Goal: Task Accomplishment & Management: Manage account settings

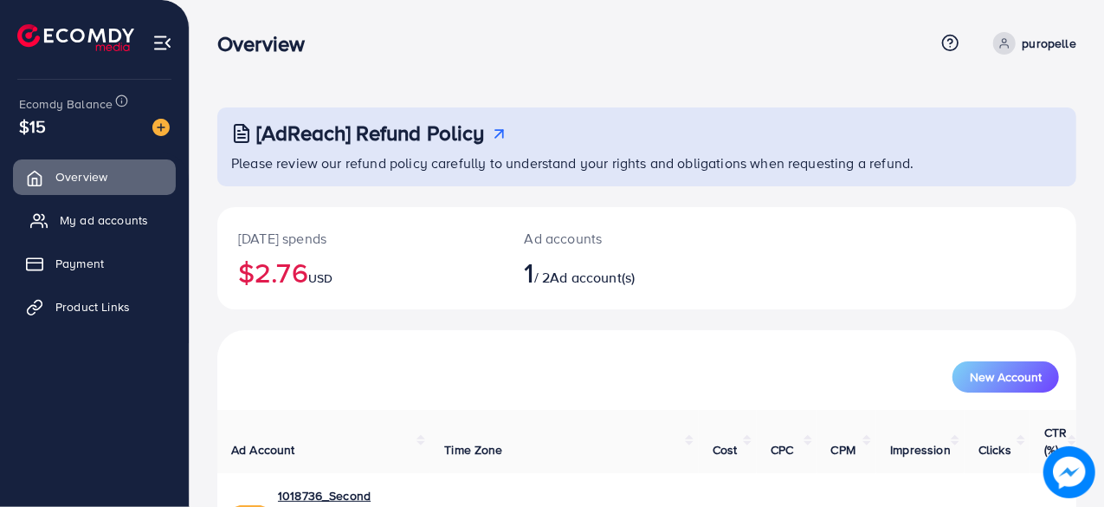
click at [56, 221] on link "My ad accounts" at bounding box center [94, 220] width 163 height 35
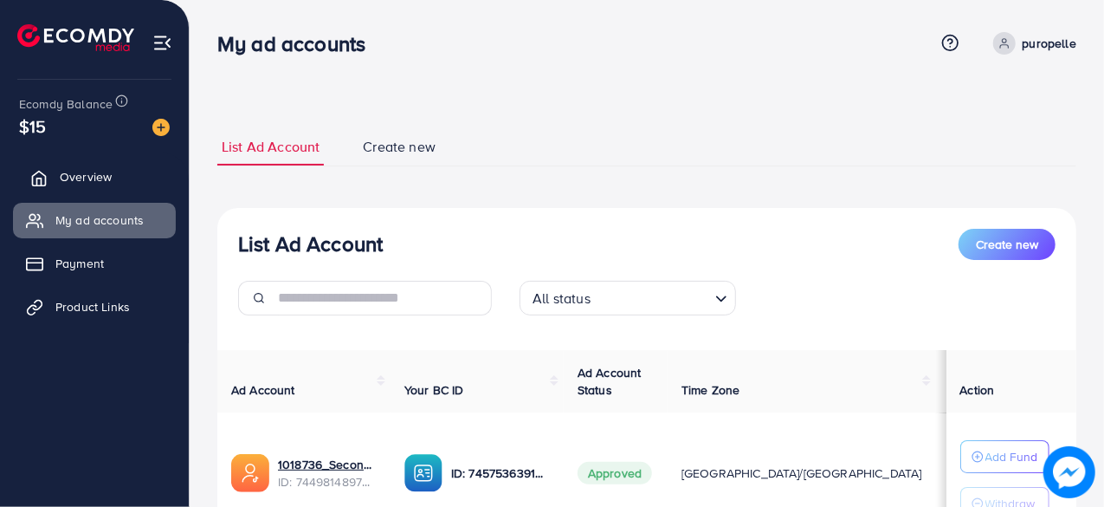
click at [69, 174] on span "Overview" at bounding box center [86, 176] width 52 height 17
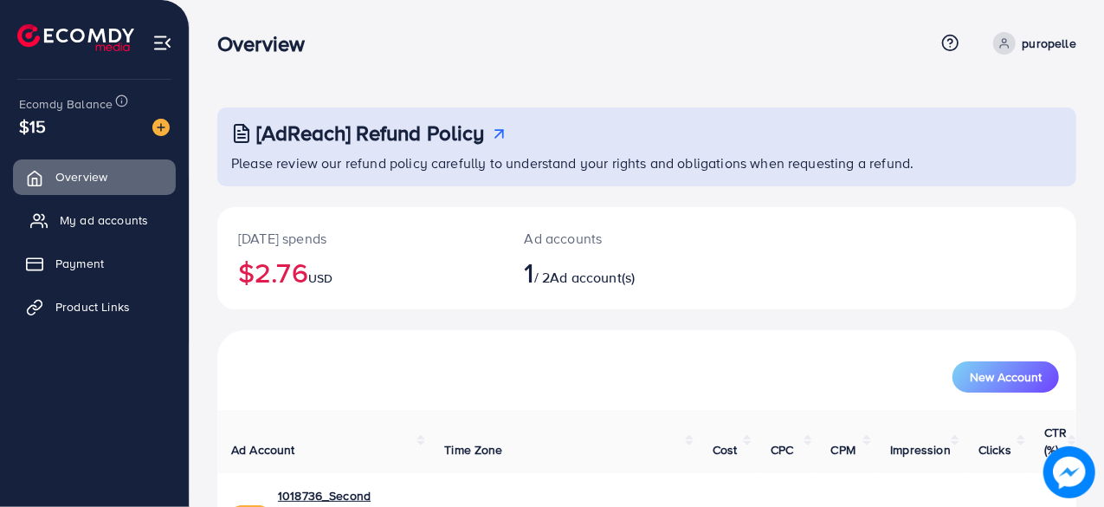
click at [136, 224] on span "My ad accounts" at bounding box center [104, 219] width 88 height 17
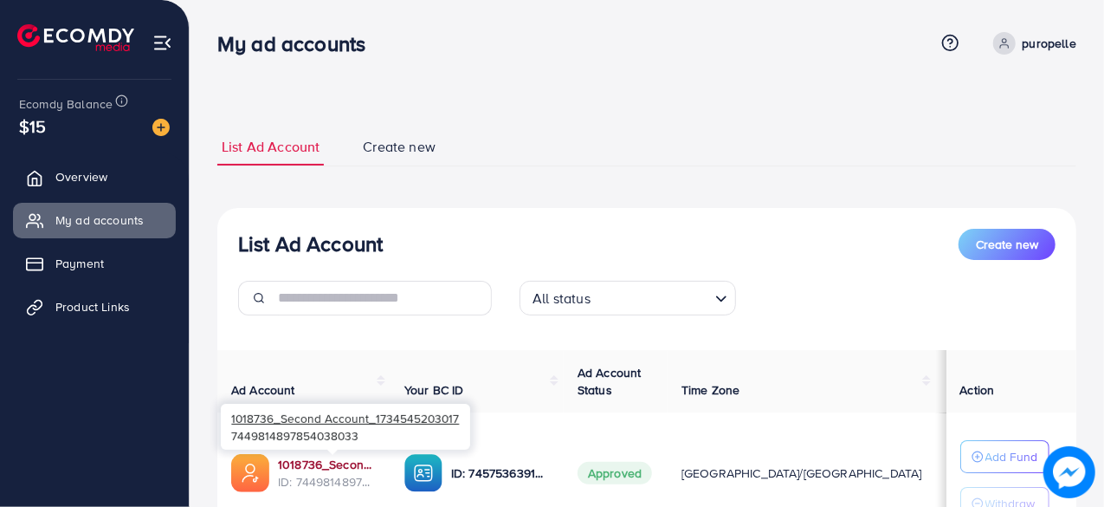
click at [336, 468] on link "1018736_Second Account_1734545203017" at bounding box center [327, 464] width 99 height 17
